Goal: Information Seeking & Learning: Learn about a topic

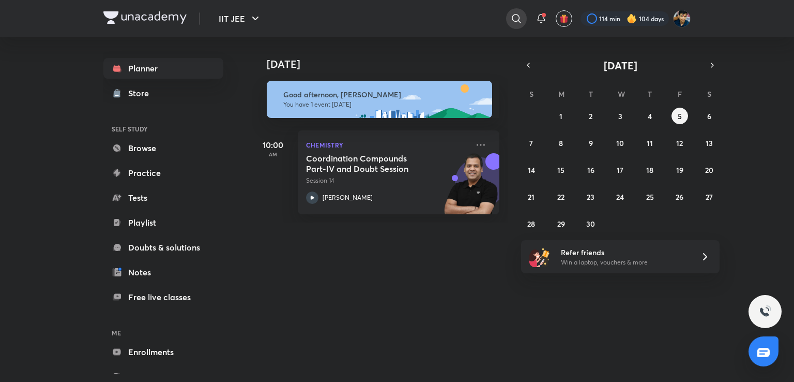
click at [514, 13] on icon at bounding box center [516, 18] width 12 height 12
